Goal: Task Accomplishment & Management: Complete application form

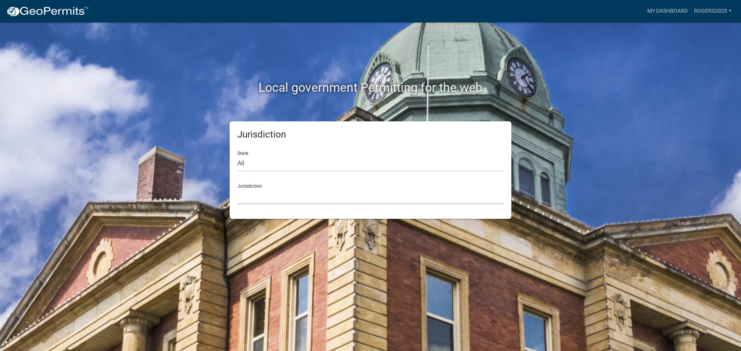
click at [324, 189] on select "[GEOGRAPHIC_DATA], [US_STATE] [GEOGRAPHIC_DATA], [US_STATE][PERSON_NAME][GEOGRA…" at bounding box center [370, 197] width 266 height 16
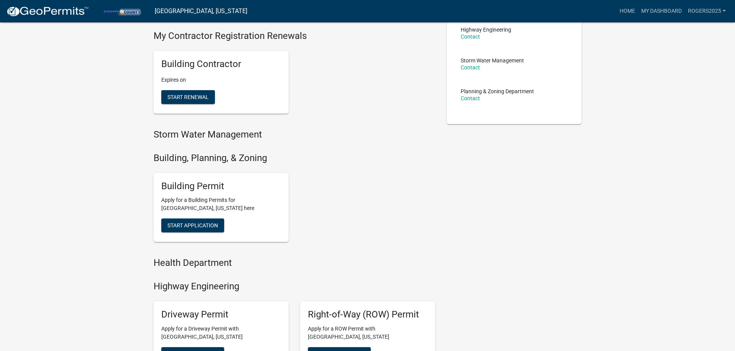
scroll to position [154, 0]
click at [202, 222] on span "Start Application" at bounding box center [192, 225] width 51 height 6
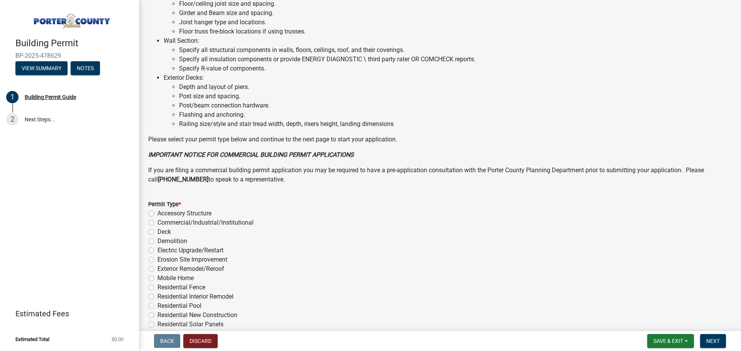
scroll to position [521, 0]
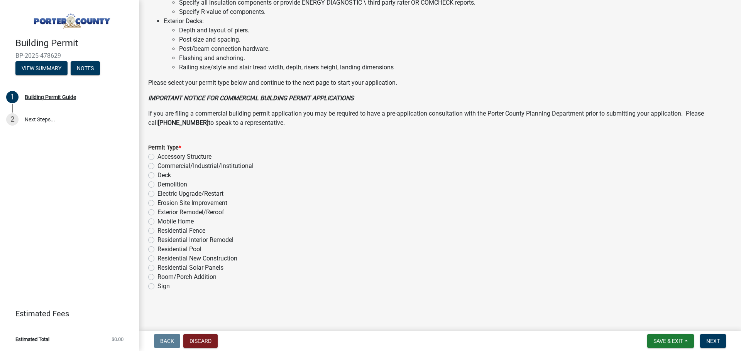
click at [206, 212] on label "Exterior Remodel/Reroof" at bounding box center [190, 212] width 67 height 9
click at [162, 212] on input "Exterior Remodel/Reroof" at bounding box center [159, 210] width 5 height 5
radio input "true"
click at [220, 203] on label "Erosion Site Improvement" at bounding box center [192, 203] width 70 height 9
click at [162, 203] on input "Erosion Site Improvement" at bounding box center [159, 201] width 5 height 5
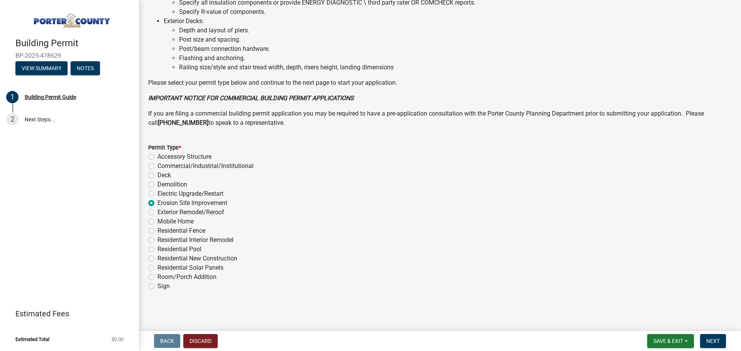
radio input "true"
click at [222, 239] on label "Residential Interior Remodel" at bounding box center [195, 240] width 76 height 9
click at [162, 239] on input "Residential Interior Remodel" at bounding box center [159, 238] width 5 height 5
radio input "true"
click at [205, 211] on label "Exterior Remodel/Reroof" at bounding box center [190, 212] width 67 height 9
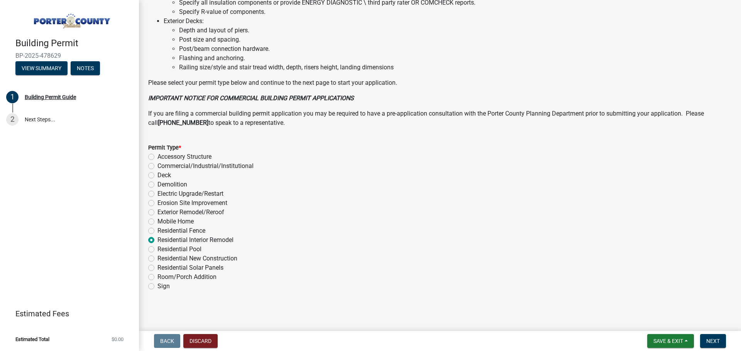
click at [162, 211] on input "Exterior Remodel/Reroof" at bounding box center [159, 210] width 5 height 5
radio input "true"
click at [705, 337] on button "Next" at bounding box center [713, 341] width 26 height 14
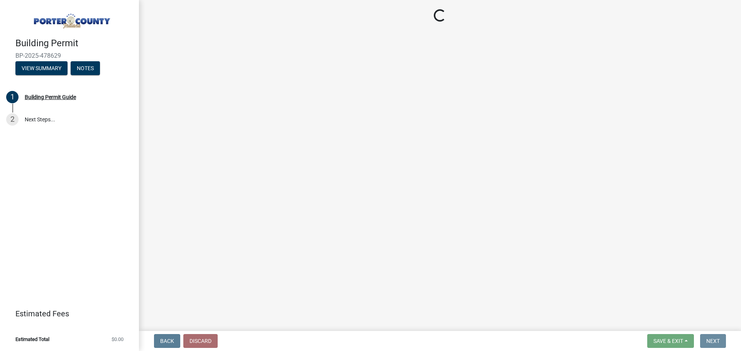
scroll to position [0, 0]
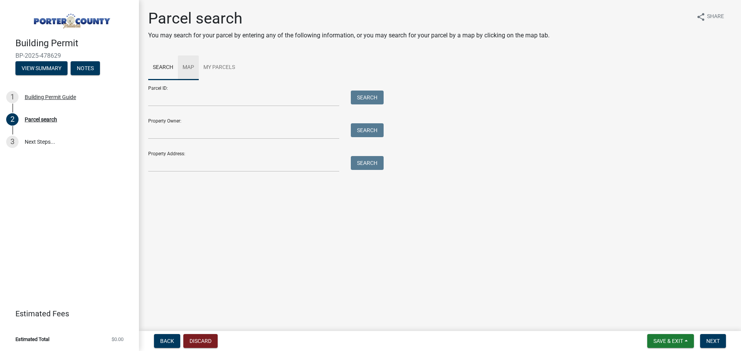
click at [192, 67] on link "Map" at bounding box center [188, 68] width 21 height 25
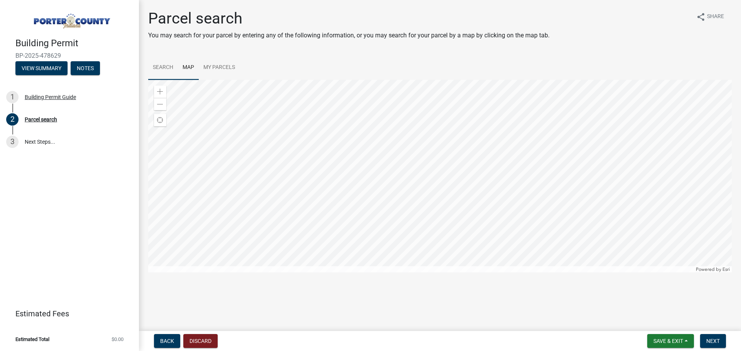
click at [167, 68] on link "Search" at bounding box center [163, 68] width 30 height 25
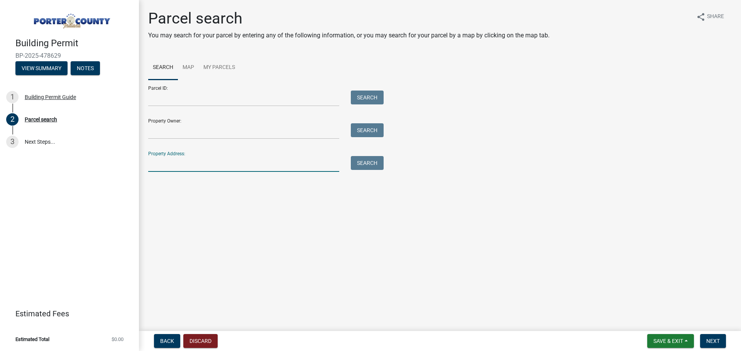
click at [185, 160] on input "Property Address:" at bounding box center [243, 164] width 191 height 16
click at [356, 165] on button "Search" at bounding box center [367, 163] width 33 height 14
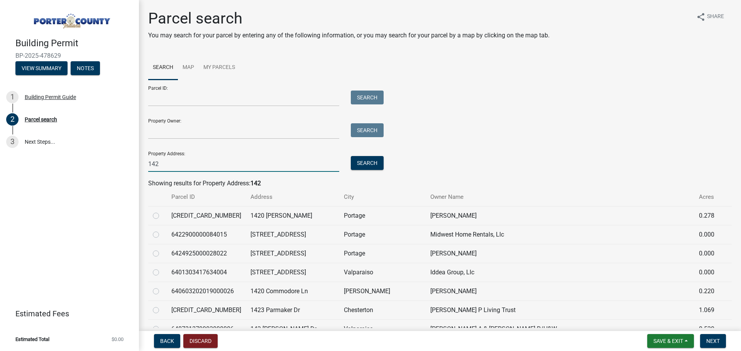
click at [216, 160] on input "142" at bounding box center [243, 164] width 191 height 16
type input "142 H"
click at [374, 165] on button "Search" at bounding box center [367, 163] width 33 height 14
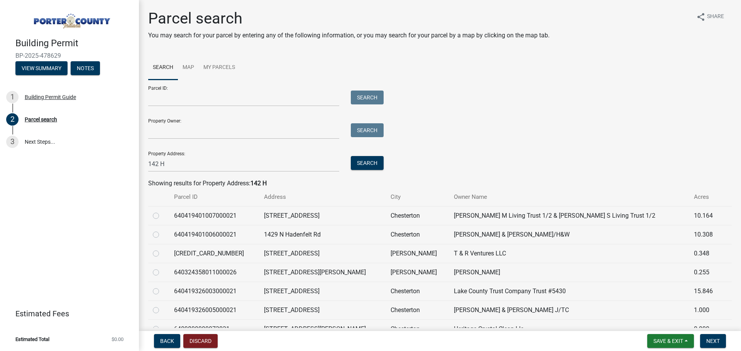
click at [340, 272] on td "[STREET_ADDRESS][PERSON_NAME]" at bounding box center [322, 272] width 127 height 19
click at [162, 268] on label at bounding box center [162, 268] width 0 height 0
click at [162, 273] on input "radio" at bounding box center [164, 270] width 5 height 5
radio input "true"
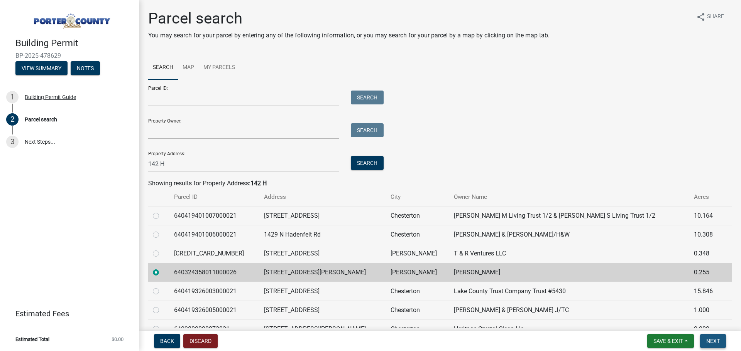
click at [710, 340] on span "Next" at bounding box center [712, 341] width 13 height 6
